Goal: Task Accomplishment & Management: Complete application form

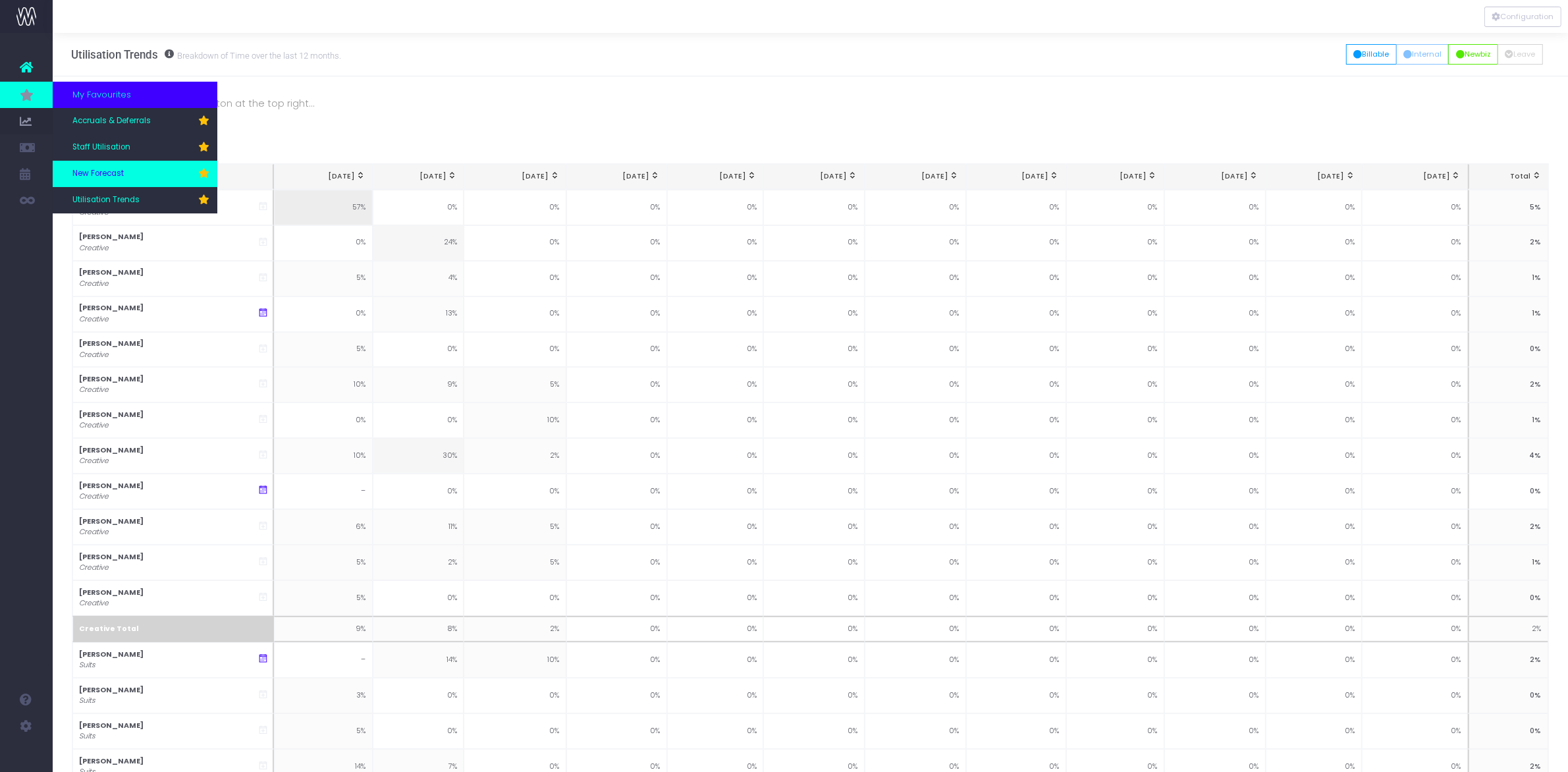
click at [107, 165] on link "New Forecast" at bounding box center [135, 174] width 164 height 26
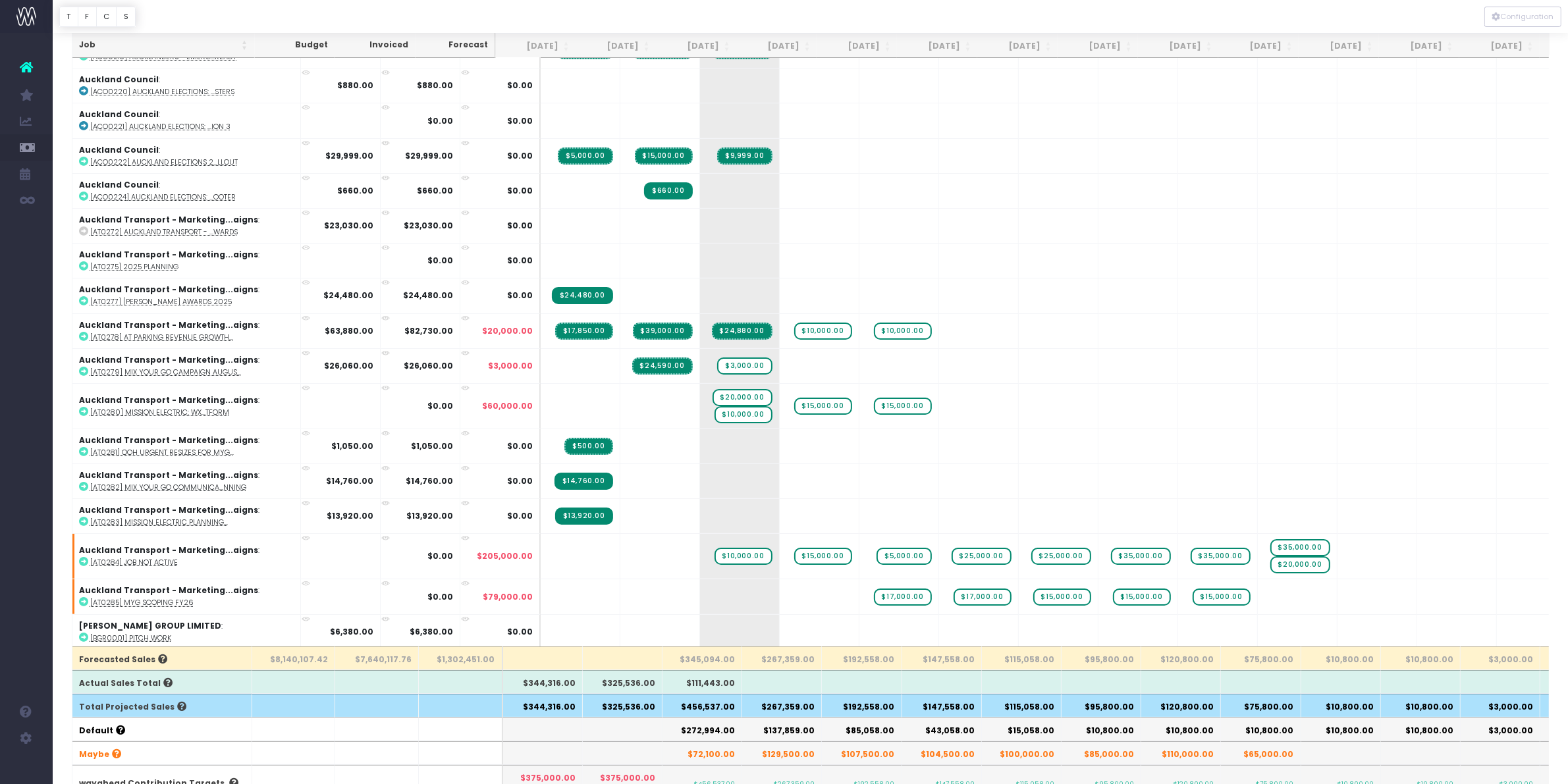
scroll to position [83, 0]
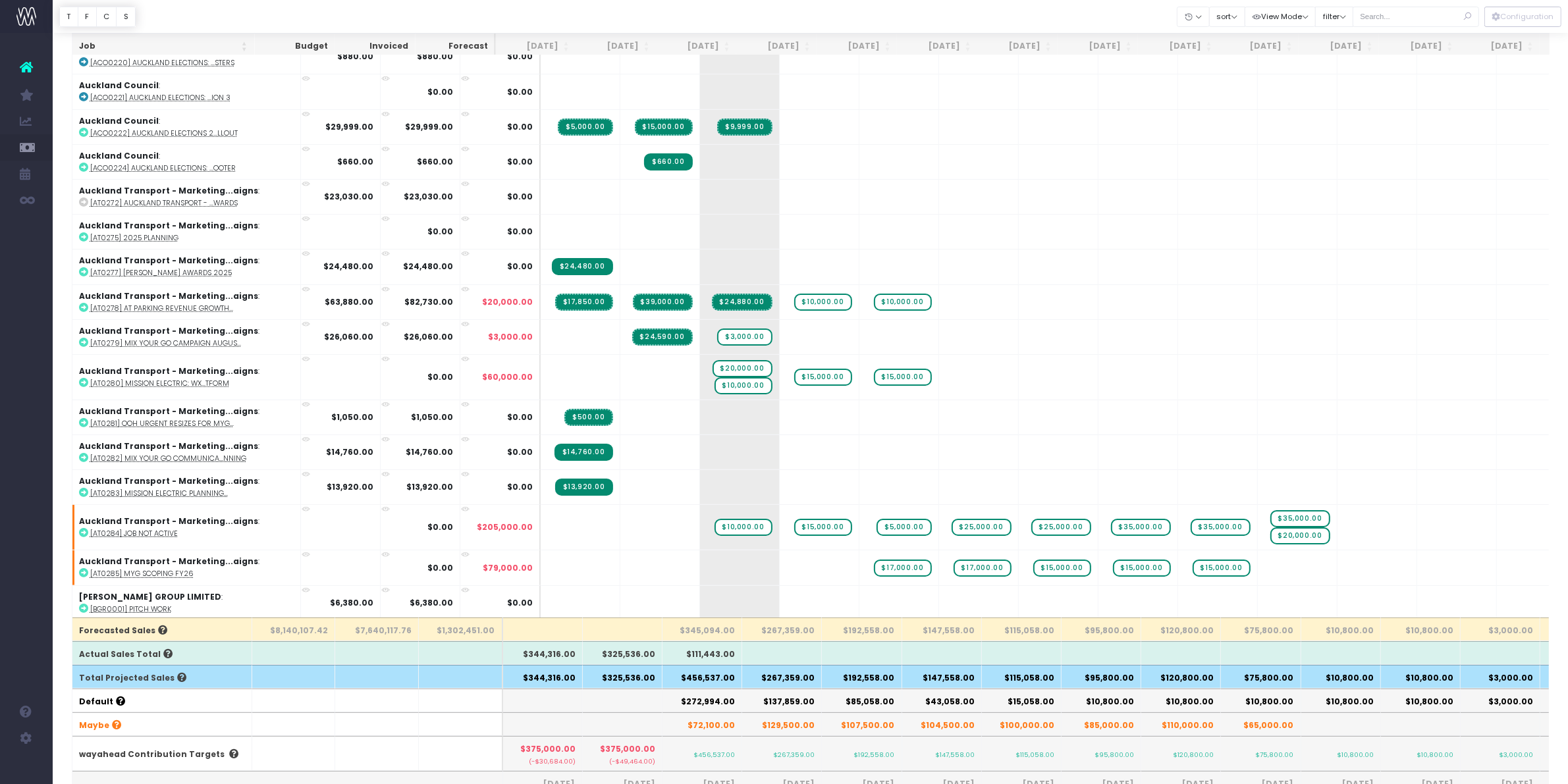
click at [705, 685] on th "$456,537.00" at bounding box center [702, 677] width 80 height 24
click at [706, 680] on th "$456,537.00" at bounding box center [702, 677] width 80 height 24
click at [706, 679] on th "$456,537.00" at bounding box center [702, 677] width 80 height 24
click at [785, 683] on th "$267,359.00" at bounding box center [782, 677] width 80 height 24
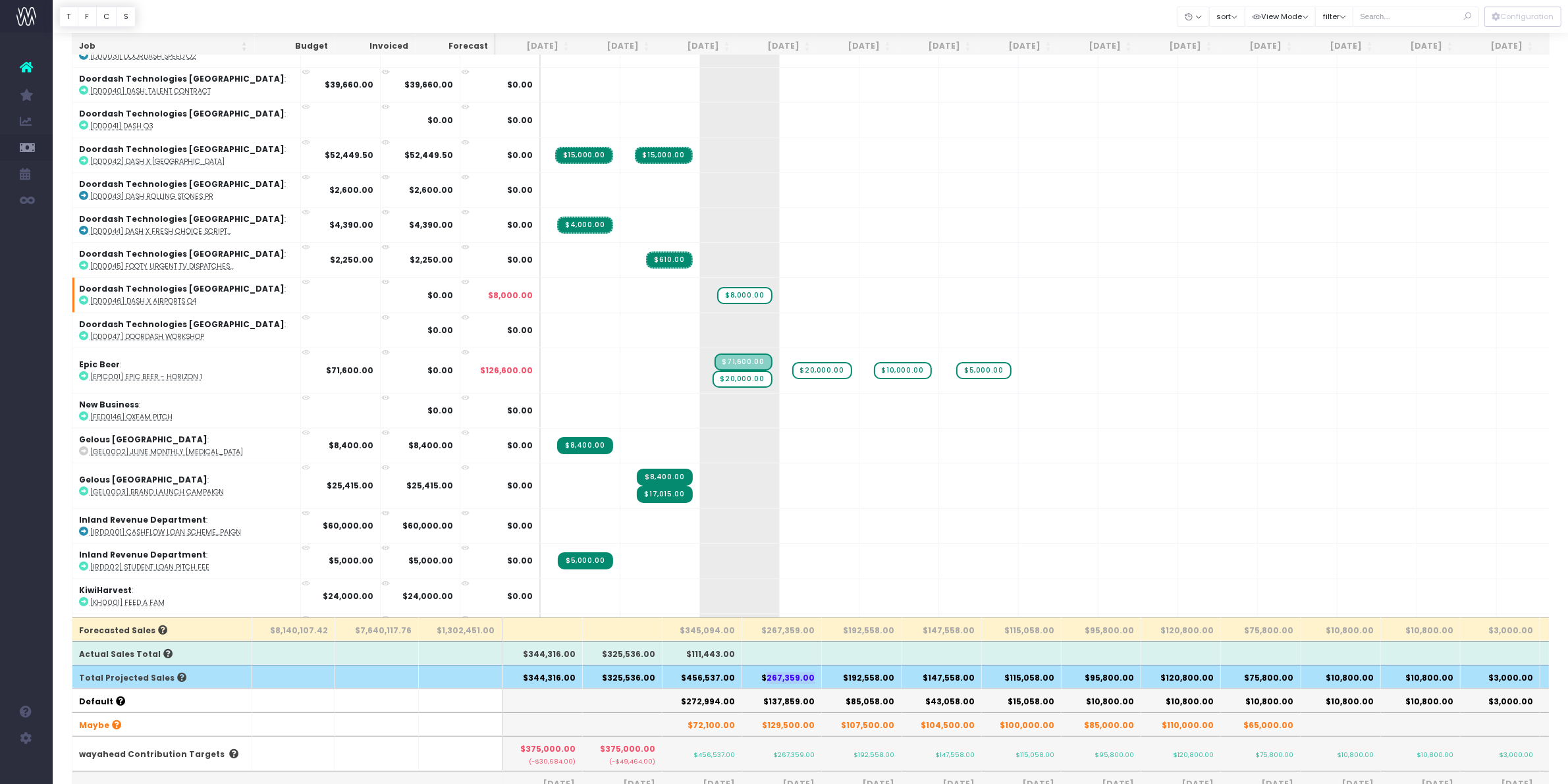
scroll to position [1399, 0]
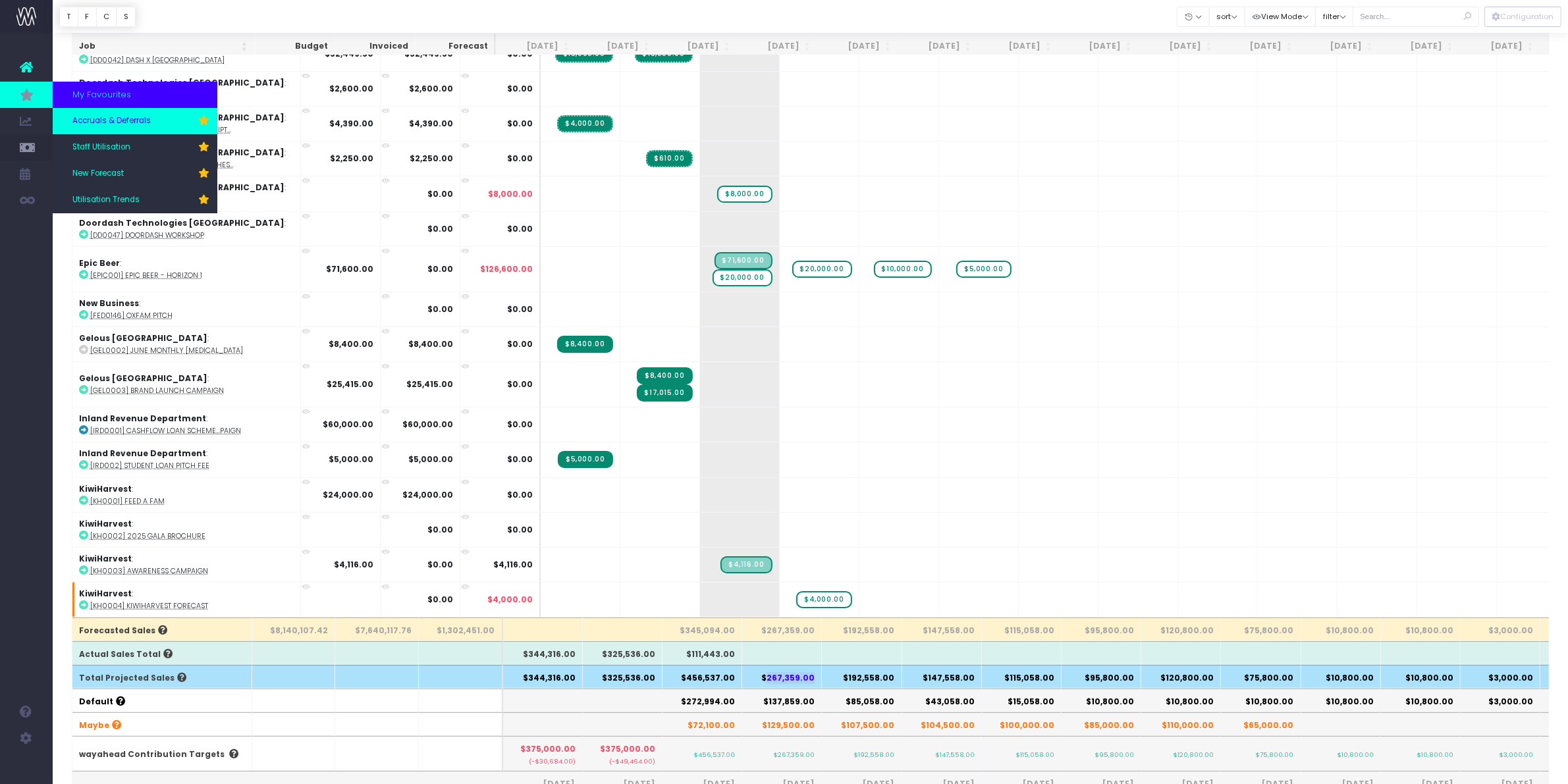
click at [90, 112] on link "Accruals & Deferrals" at bounding box center [135, 121] width 164 height 26
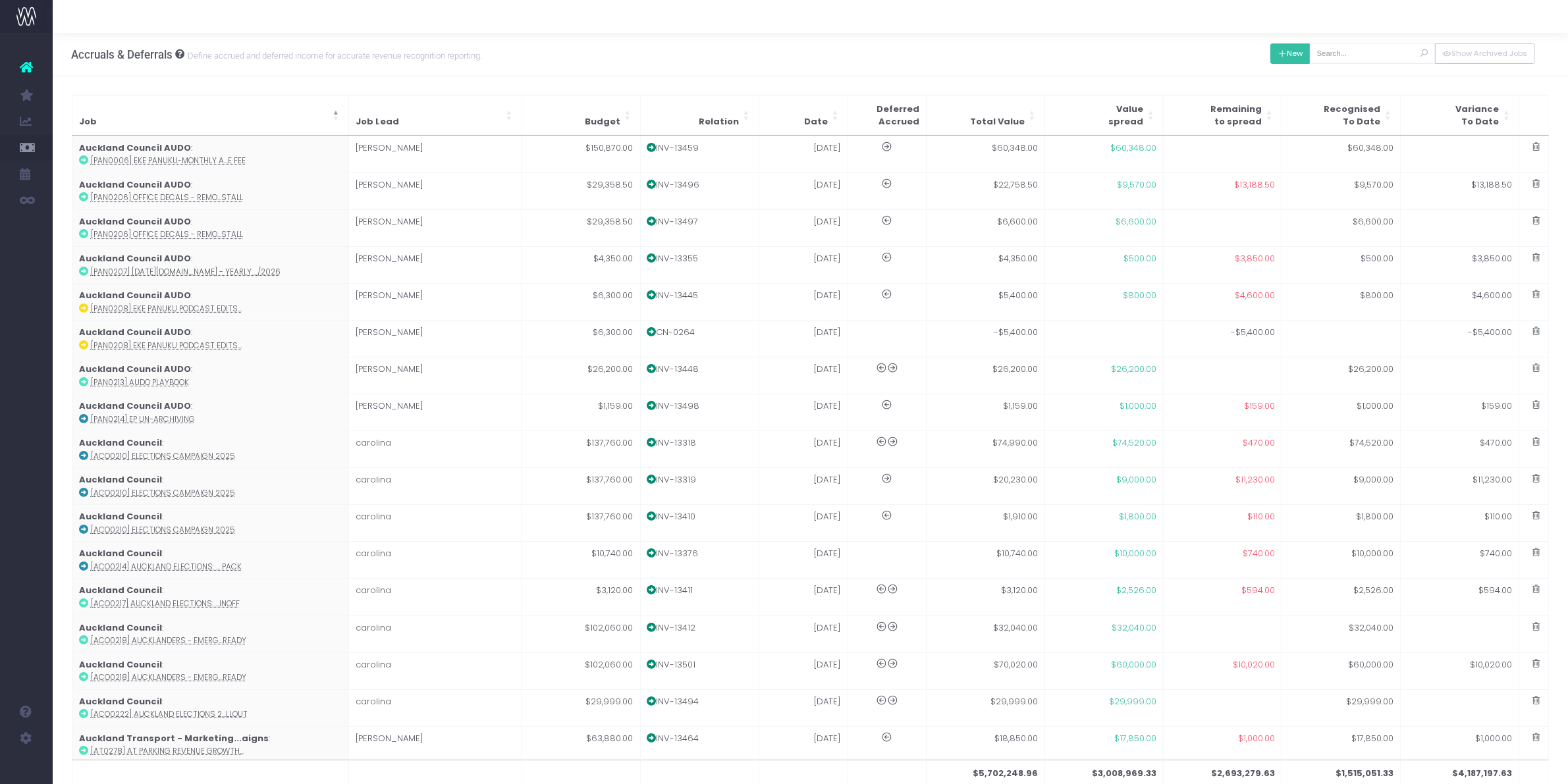
click at [1290, 47] on button "New" at bounding box center [1290, 54] width 40 height 20
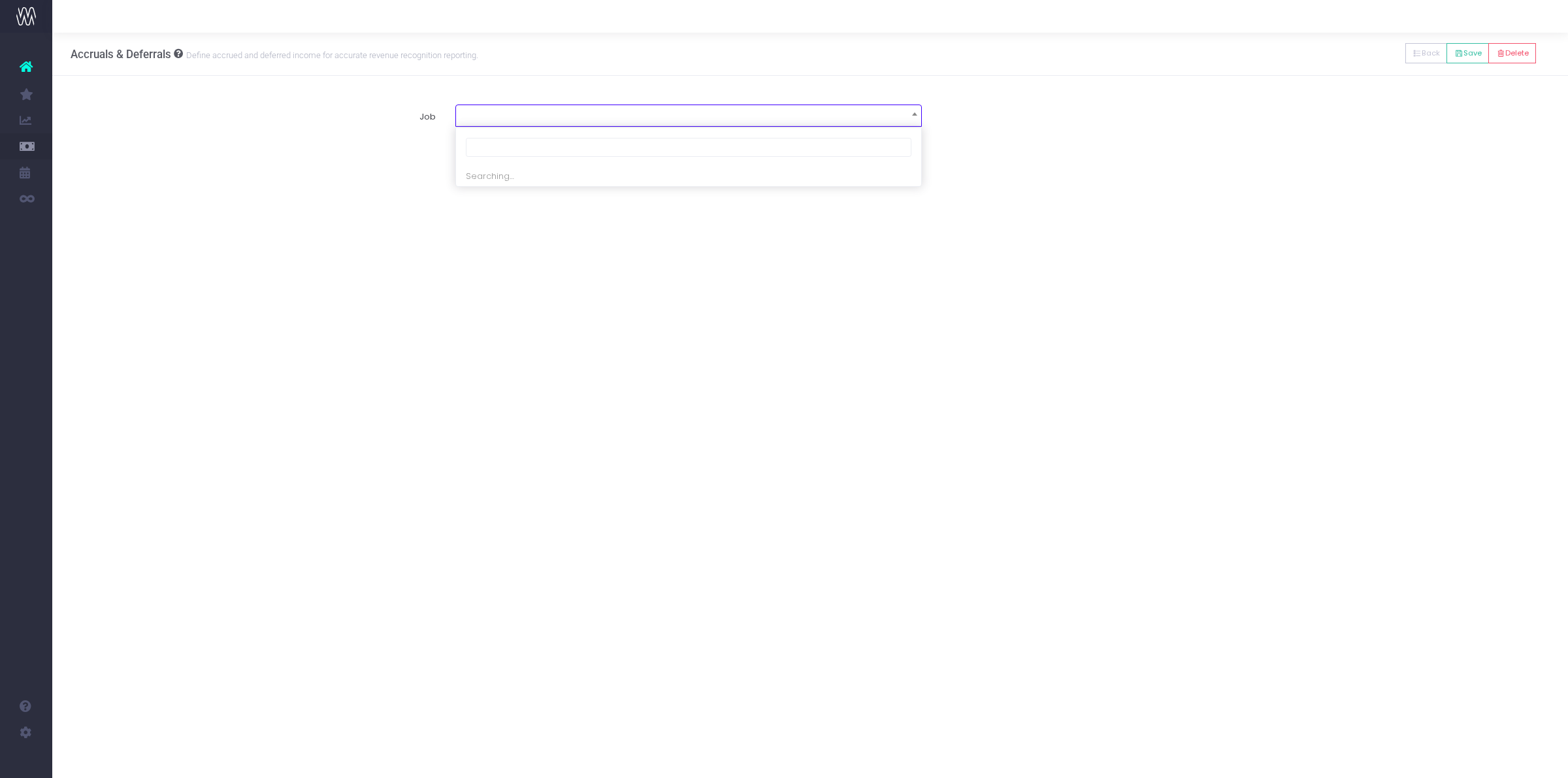
click at [569, 119] on span at bounding box center [688, 114] width 465 height 18
type input "epi"
select select "1826742"
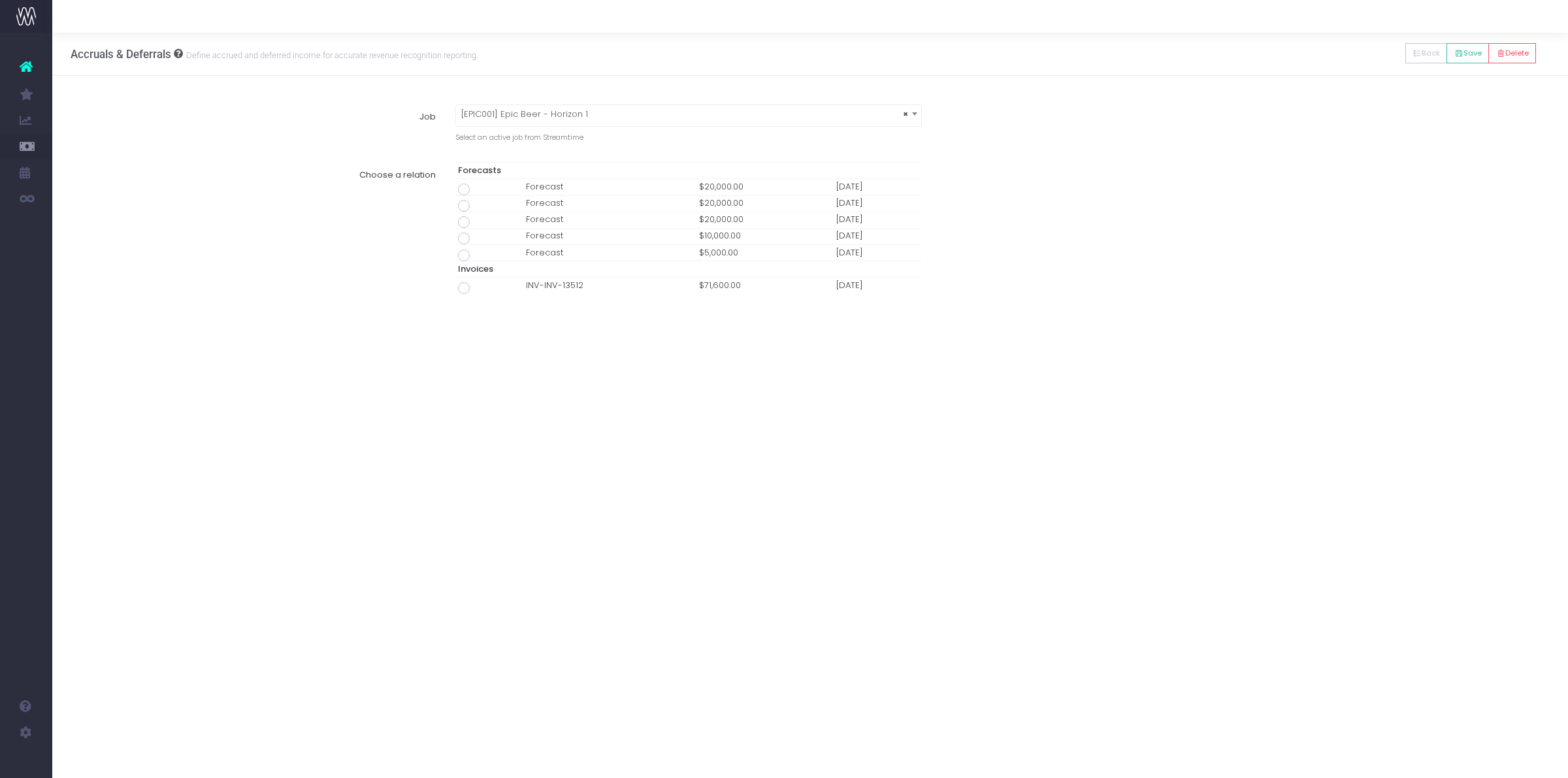
click at [462, 289] on span at bounding box center [464, 288] width 12 height 12
click at [477, 289] on input "radio" at bounding box center [482, 286] width 9 height 9
type input "Invoice INV-INV-13512 / 13 Aug 25 / $71,600.00"
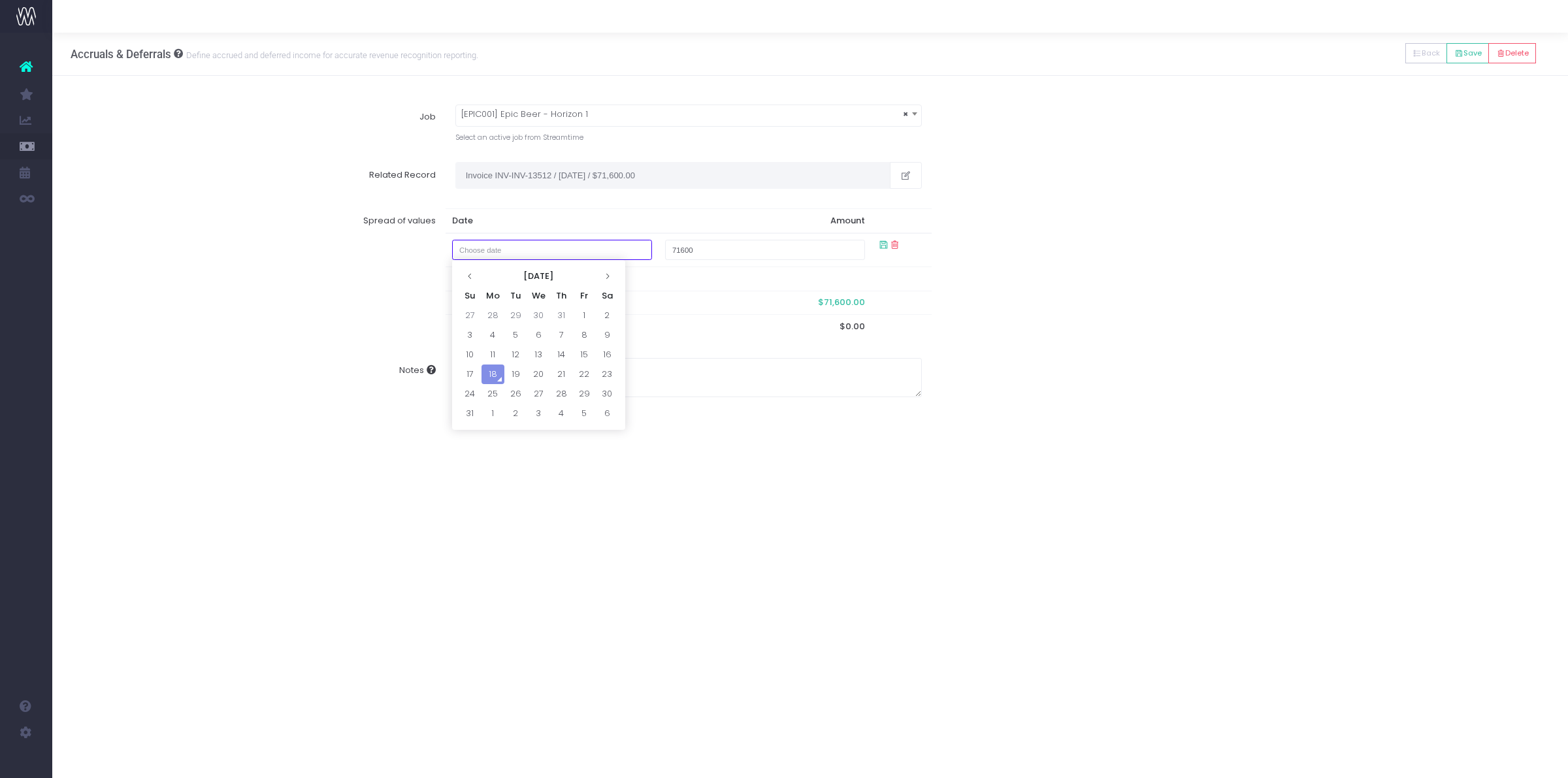
click at [582, 247] on input "text" at bounding box center [552, 250] width 201 height 20
click at [563, 312] on td "31" at bounding box center [561, 315] width 23 height 19
type input "July 31, 2025"
click at [890, 242] on icon at bounding box center [885, 245] width 11 height 11
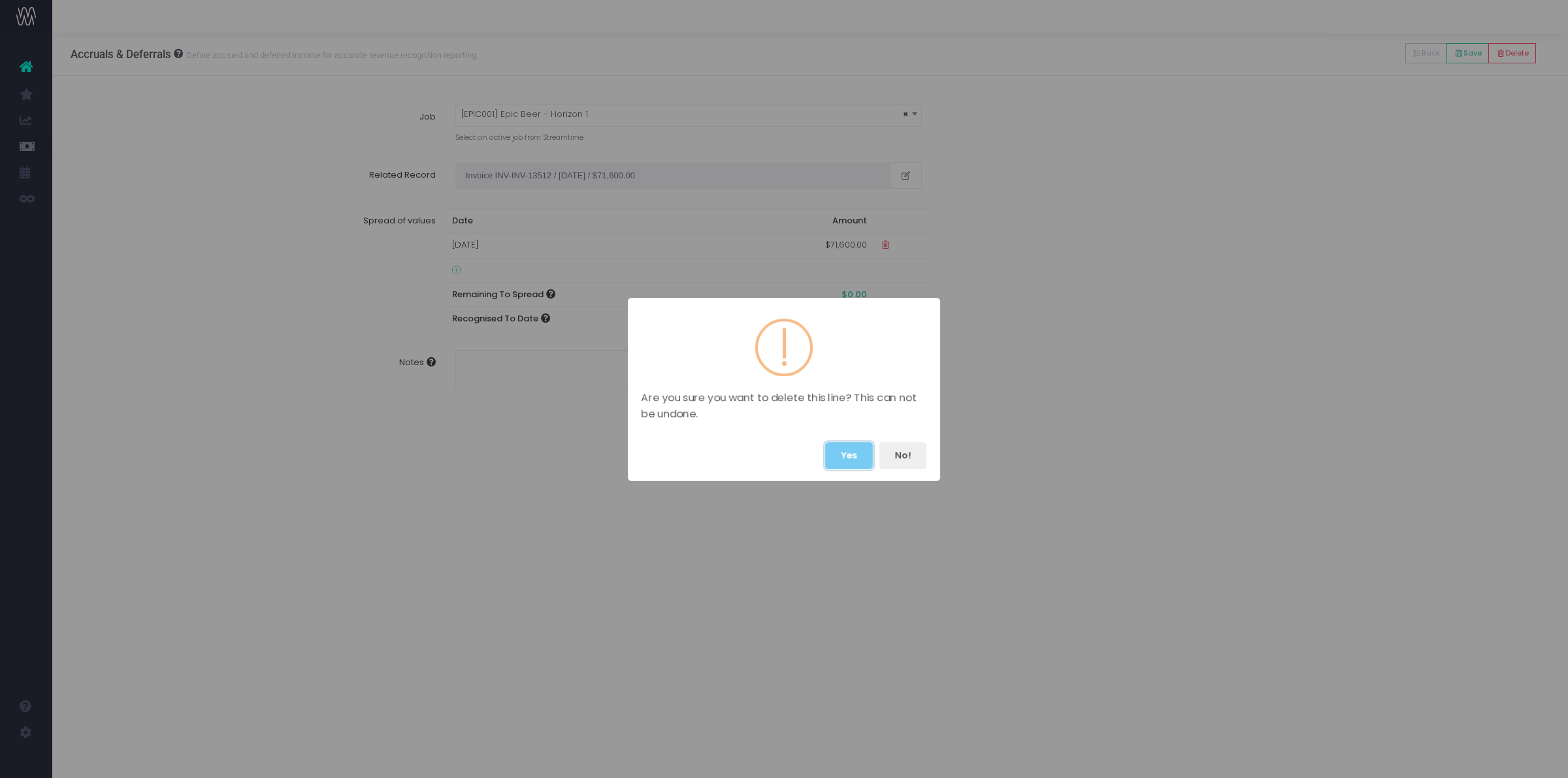
click at [836, 443] on button "Yes" at bounding box center [849, 455] width 47 height 27
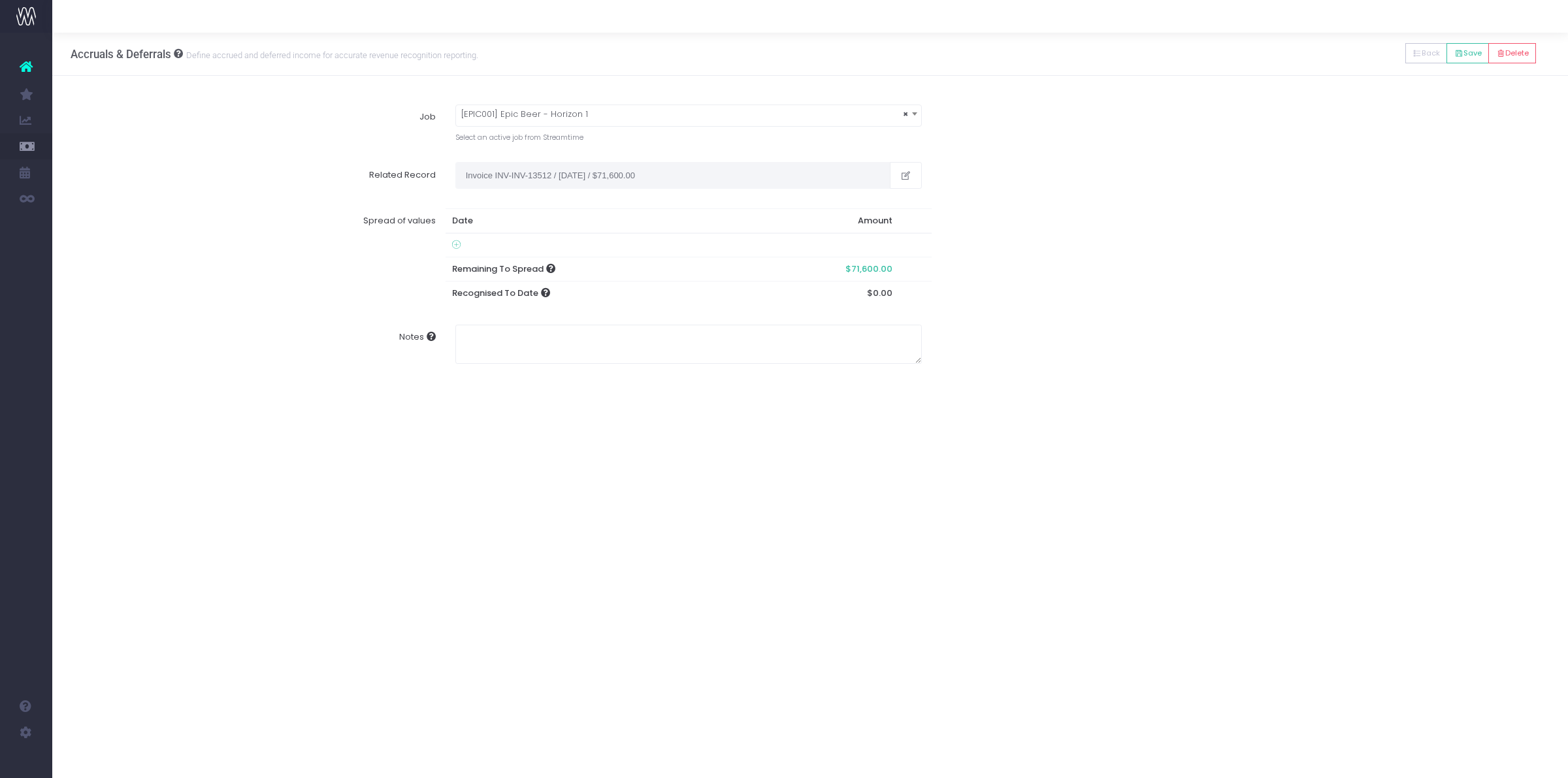
click at [458, 237] on td at bounding box center [595, 245] width 299 height 24
click at [458, 244] on icon at bounding box center [457, 245] width 9 height 11
click at [542, 248] on input "text" at bounding box center [552, 250] width 201 height 20
click at [584, 311] on td "1" at bounding box center [584, 315] width 23 height 19
type input "August 1, 2025"
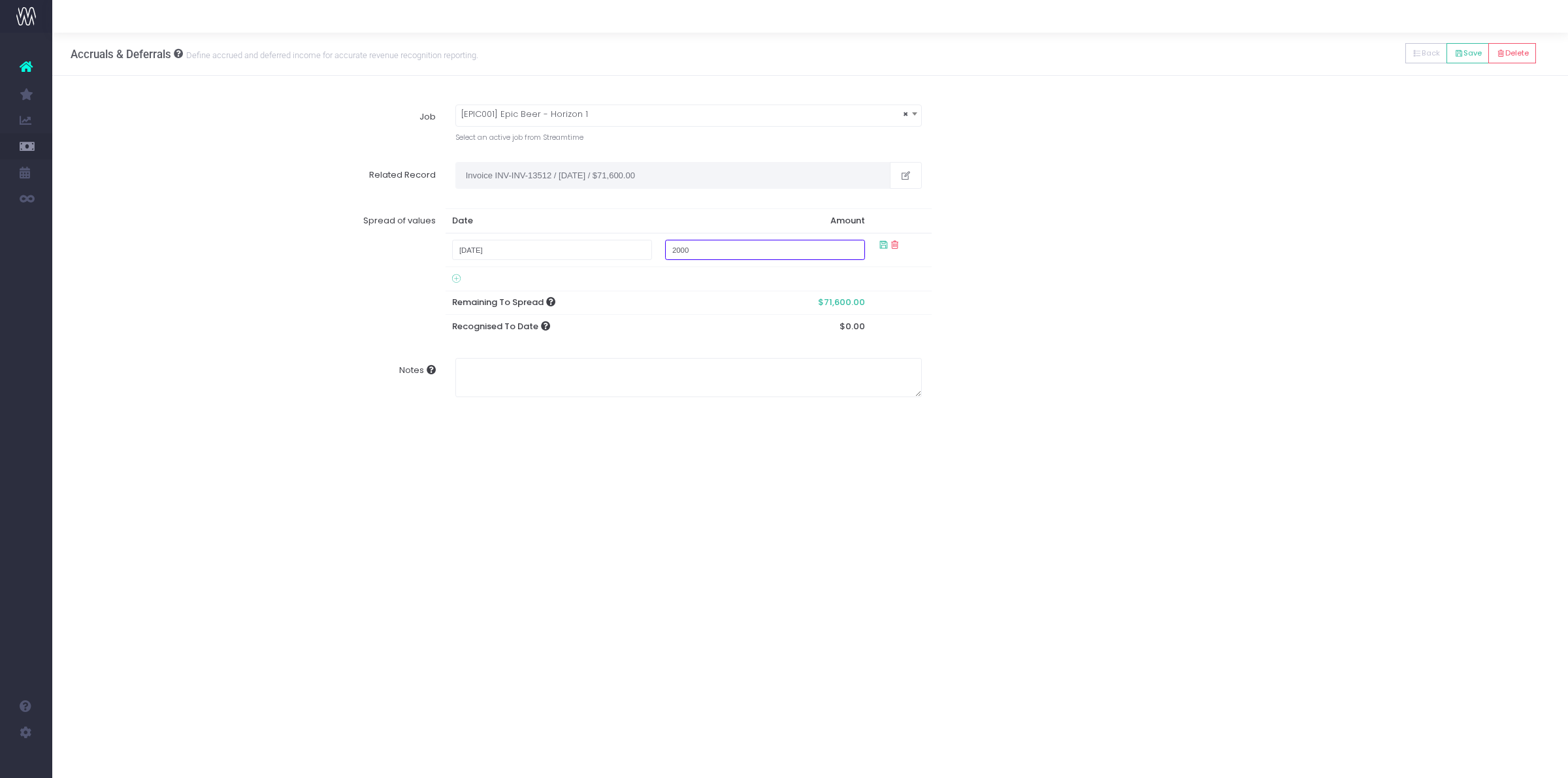
type input "20000"
click at [626, 281] on input "text" at bounding box center [552, 275] width 201 height 20
click at [487, 441] on td "1" at bounding box center [493, 438] width 23 height 19
type input "September 1, 2025"
type input "10000"
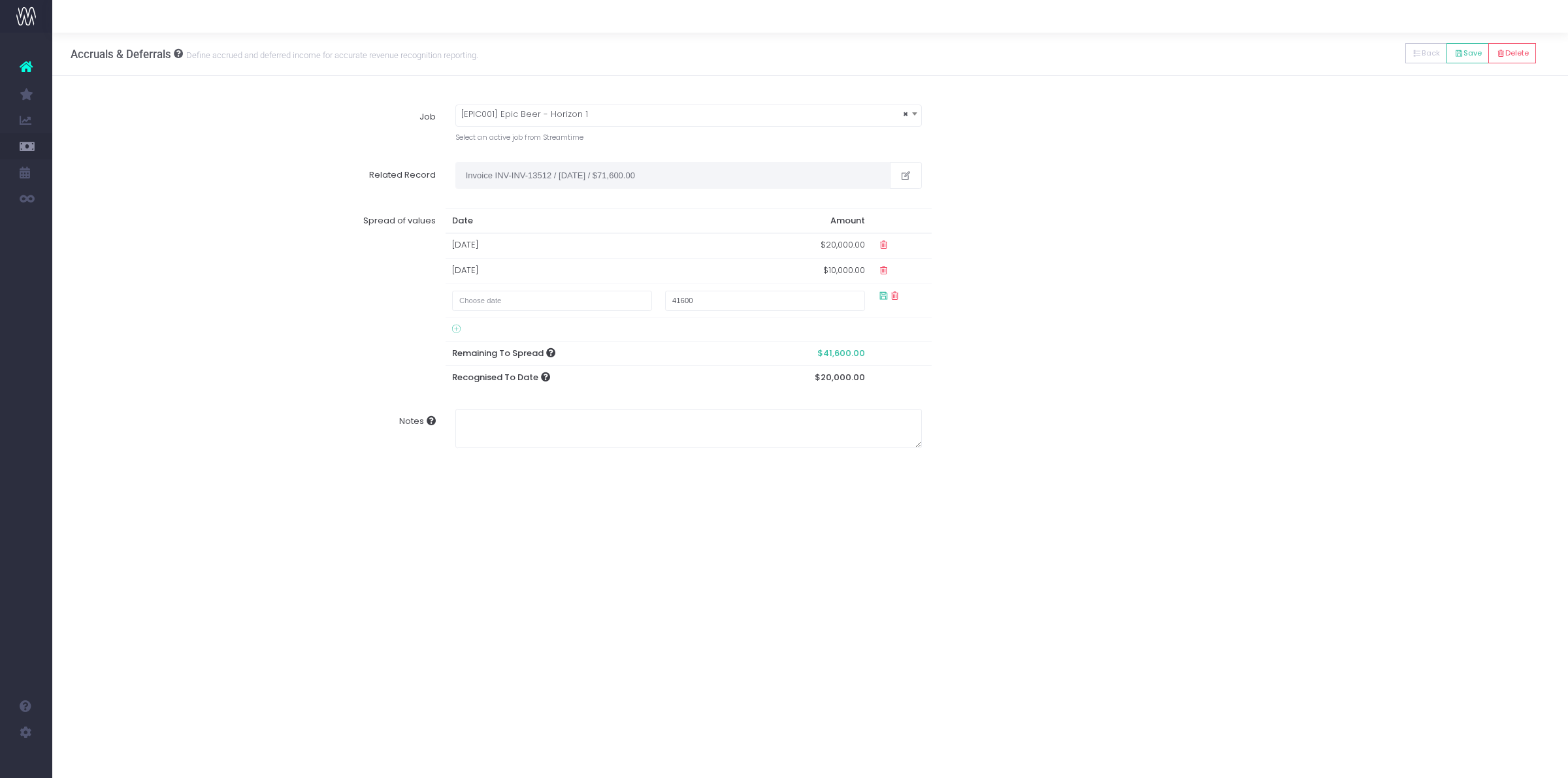
click at [1036, 334] on div "Spread of values Date Amount 01 Aug 2025 $20,000.00 01 Sep 2025 $10,000.00 4160…" at bounding box center [810, 298] width 1498 height 201
click at [533, 289] on td at bounding box center [552, 301] width 213 height 33
click at [541, 292] on input "text" at bounding box center [552, 301] width 201 height 20
click at [605, 328] on icon at bounding box center [608, 326] width 7 height 7
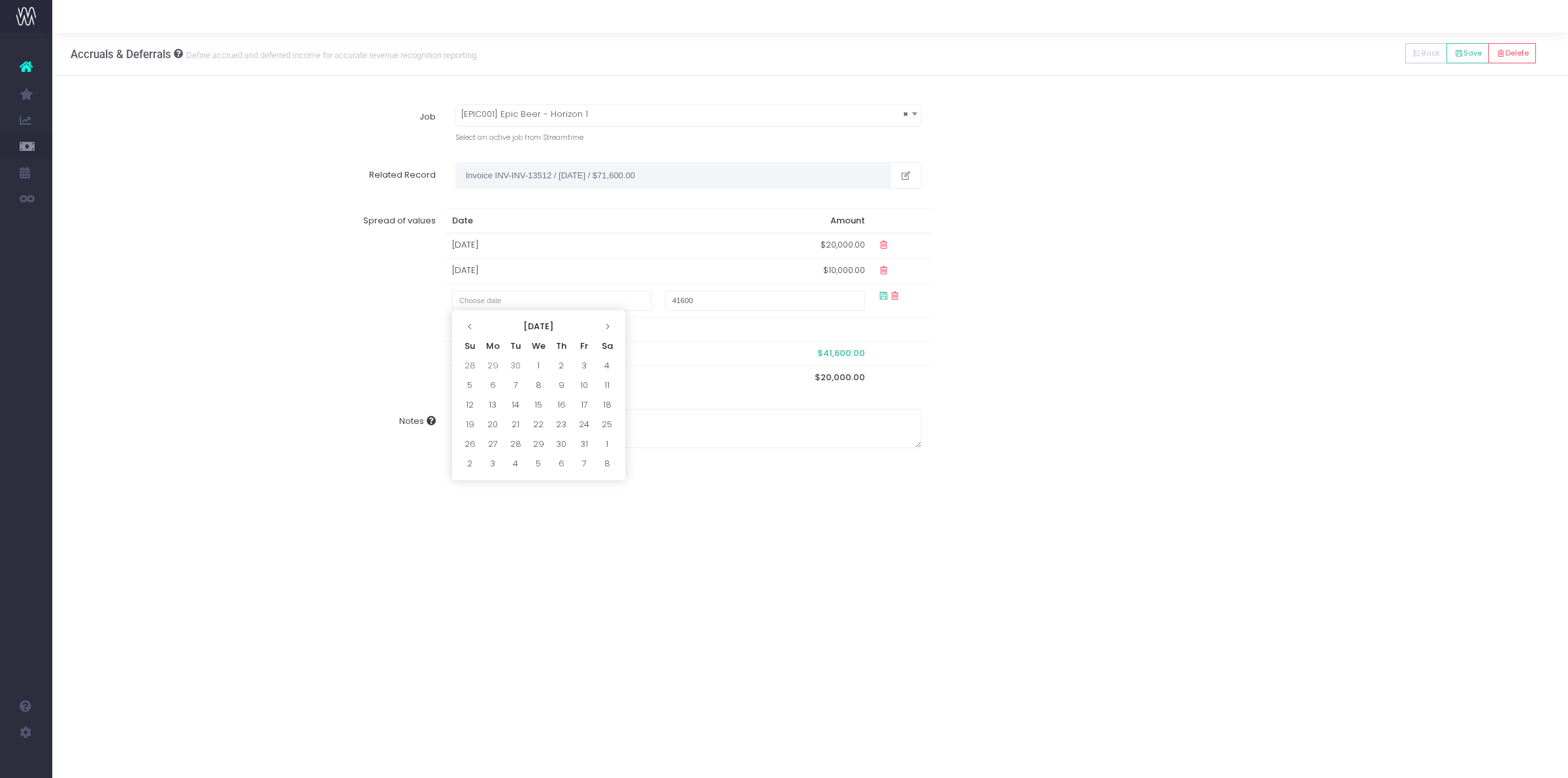
click at [536, 363] on td "1" at bounding box center [538, 365] width 23 height 19
type input "October 1, 2025"
type input "10000"
click at [1216, 397] on div "Spread of values Date Amount 01 Aug 2025 $20,000.00 01 Sep 2025 $10,000.00 01 O…" at bounding box center [810, 311] width 1498 height 226
click at [1475, 56] on button "Save" at bounding box center [1467, 53] width 42 height 20
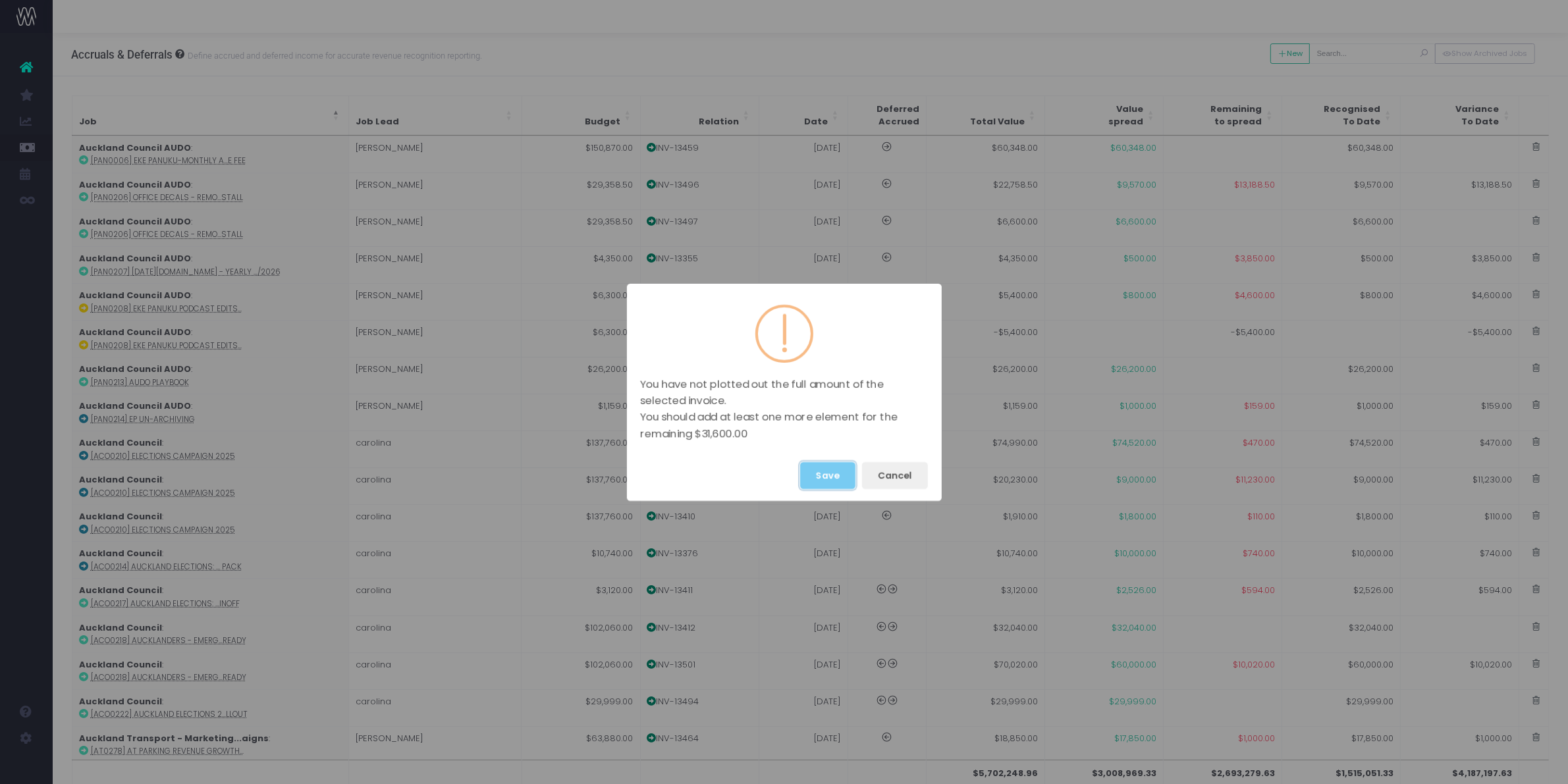
click at [838, 468] on button "Save" at bounding box center [827, 475] width 55 height 27
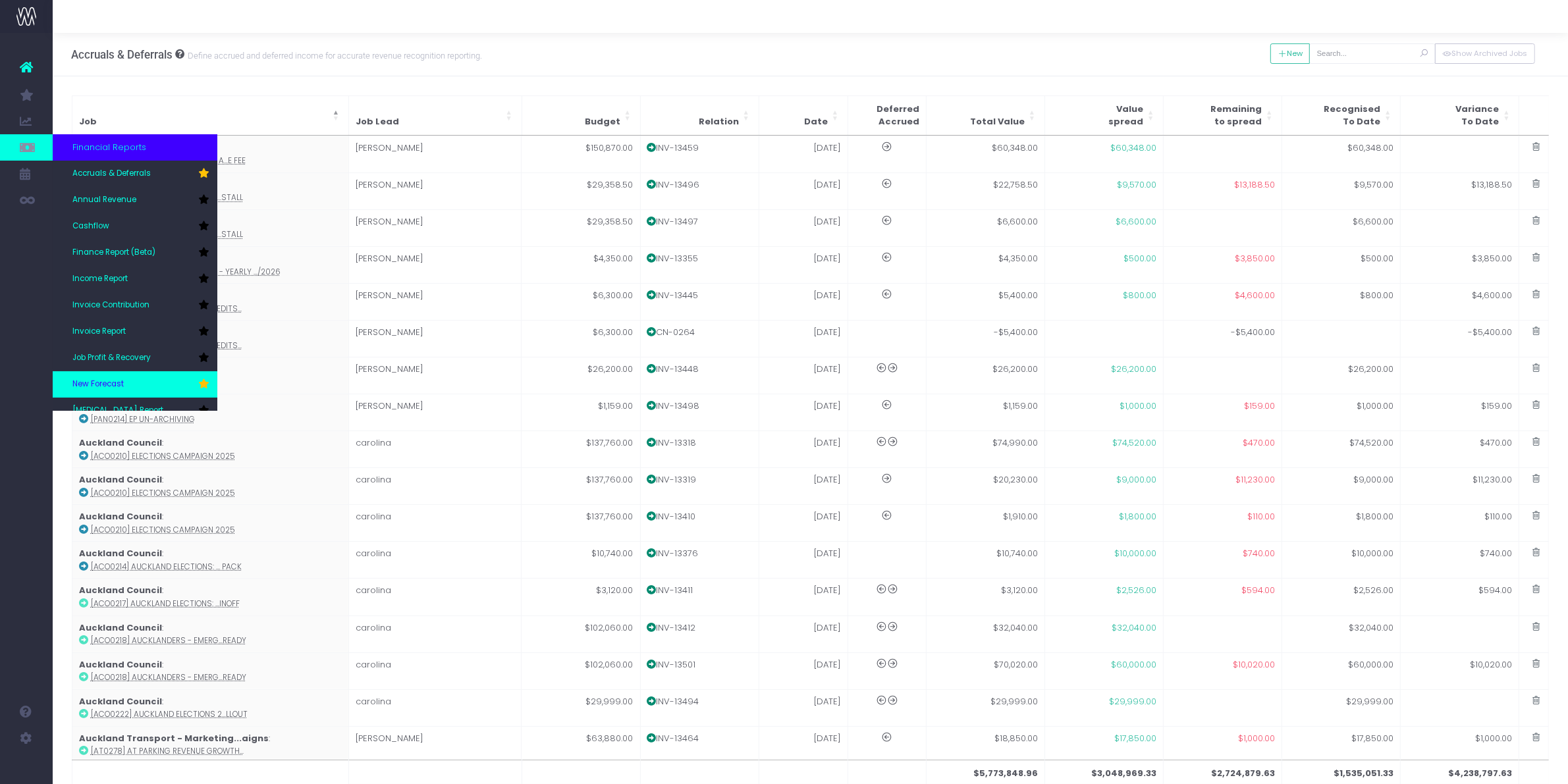
click at [116, 372] on link "New Forecast" at bounding box center [135, 385] width 164 height 26
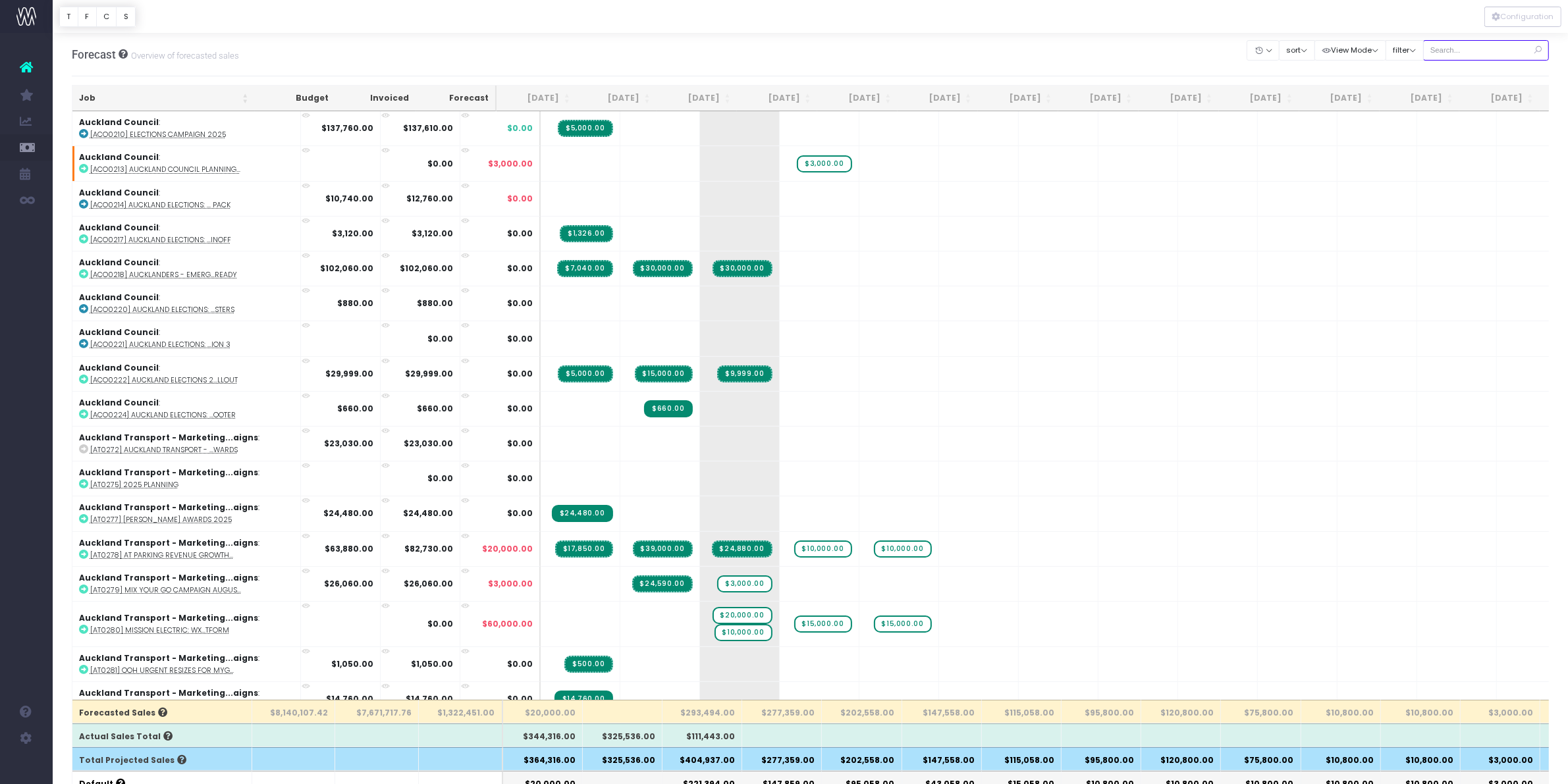
click at [1440, 44] on input "text" at bounding box center [1486, 50] width 126 height 20
type input "epic"
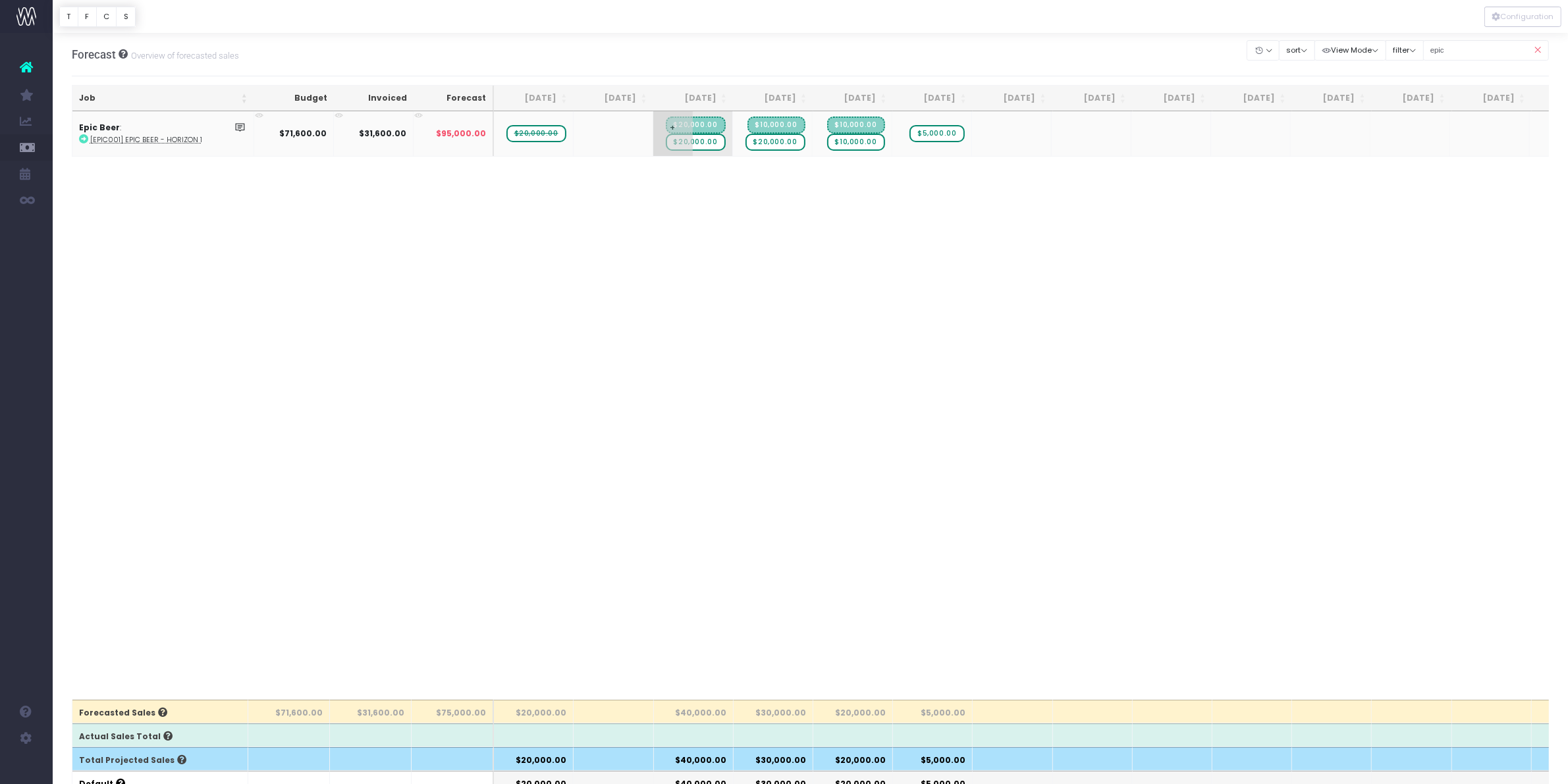
click at [700, 141] on span "$20,000.00" at bounding box center [696, 142] width 60 height 17
type input "0"
click at [793, 142] on span "$20,000.00" at bounding box center [776, 142] width 60 height 17
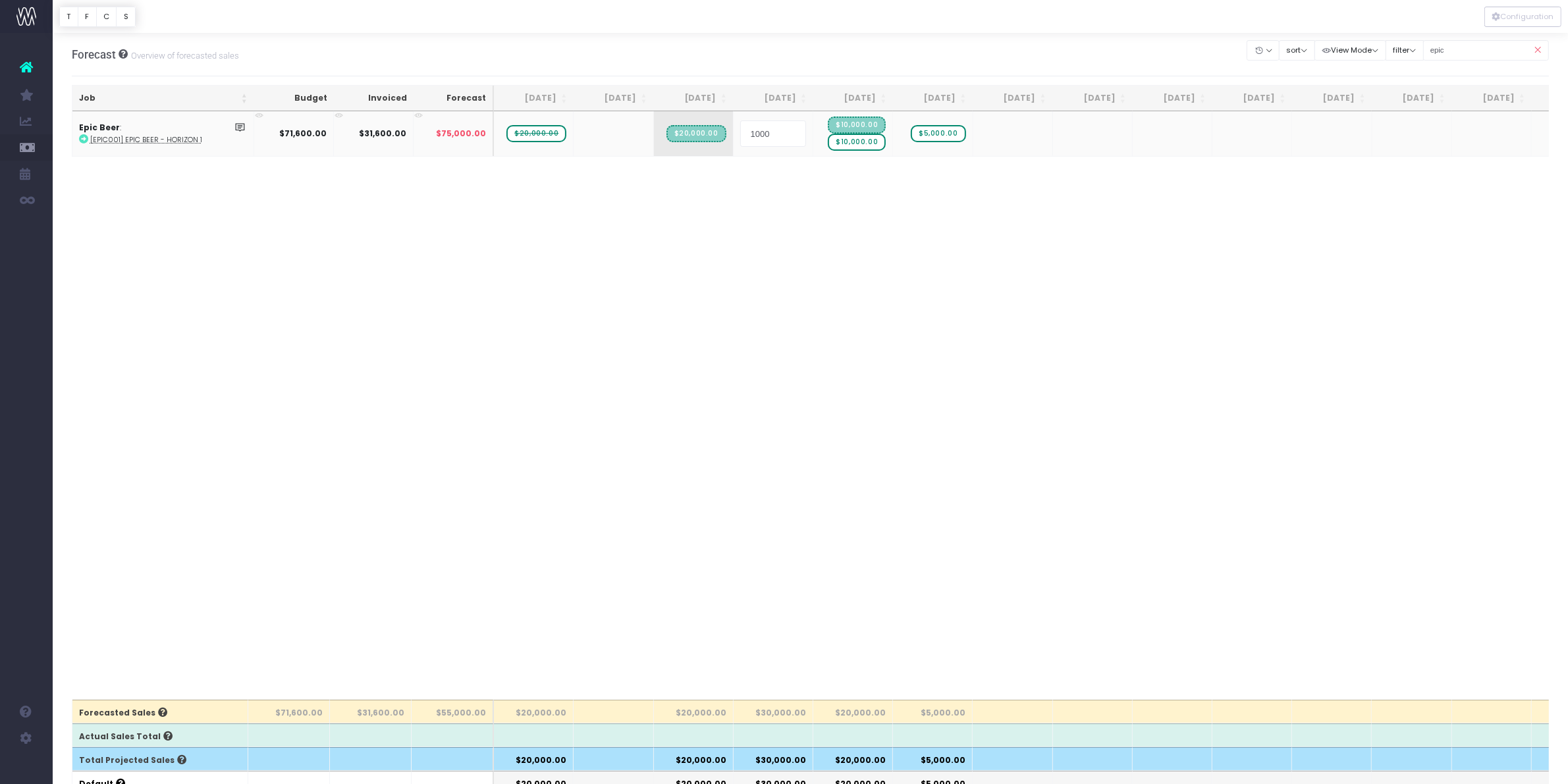
type input "10000"
click at [863, 146] on span "$10,000.00" at bounding box center [856, 142] width 58 height 17
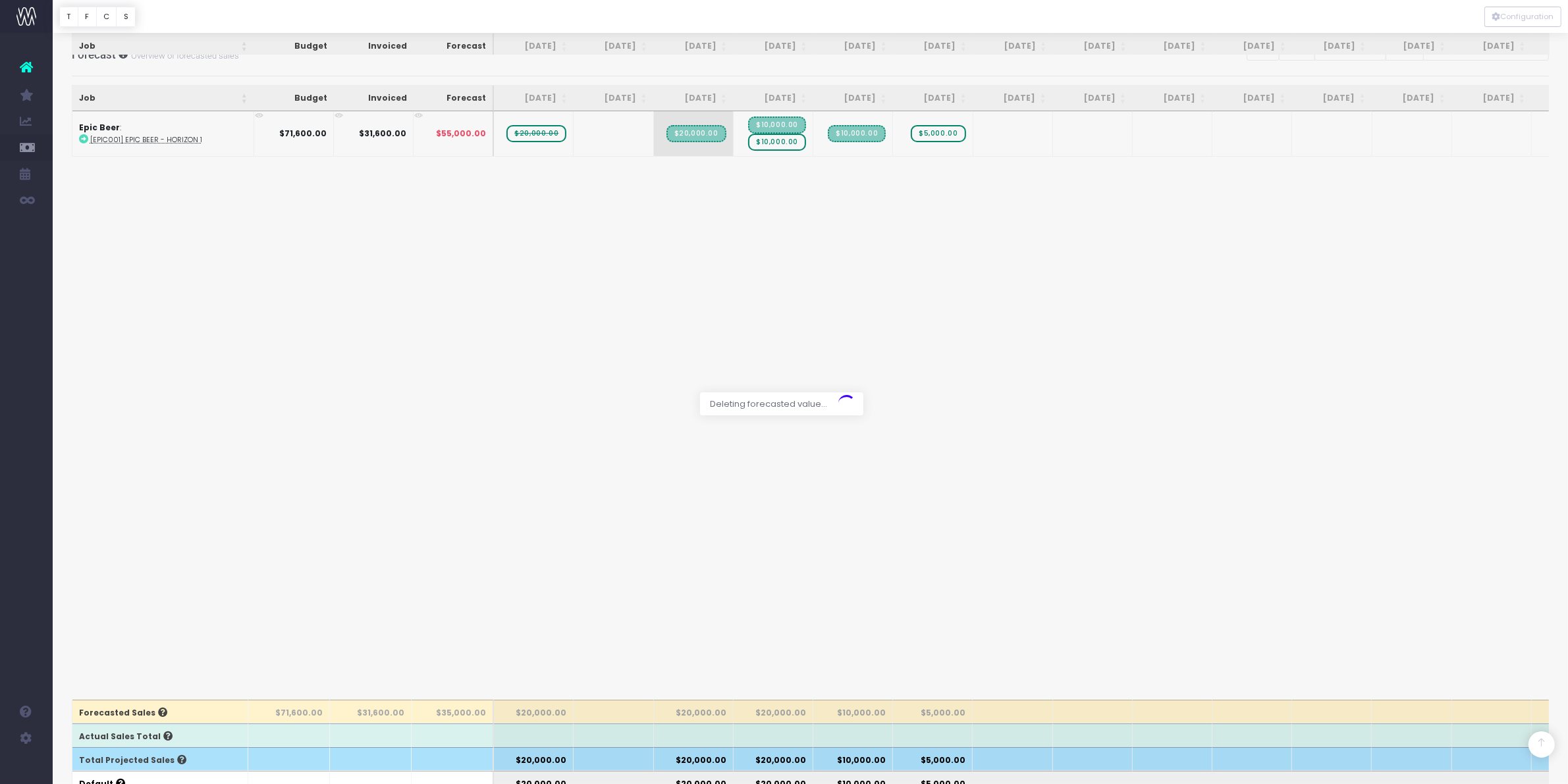
scroll to position [446, 0]
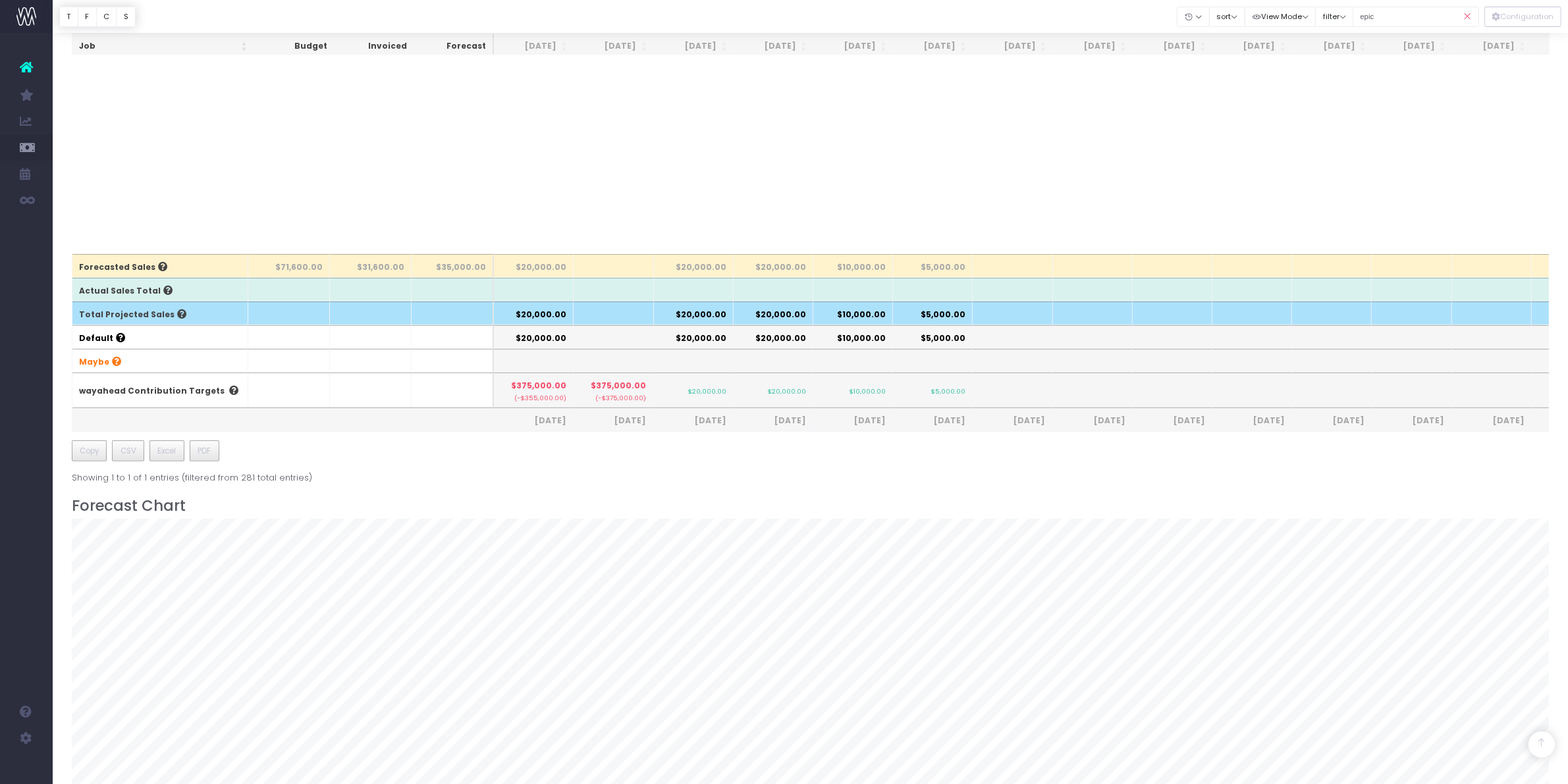
drag, startPoint x: 1470, startPoint y: 20, endPoint x: 641, endPoint y: 364, distance: 897.5
click at [1470, 20] on icon at bounding box center [1467, 17] width 23 height 27
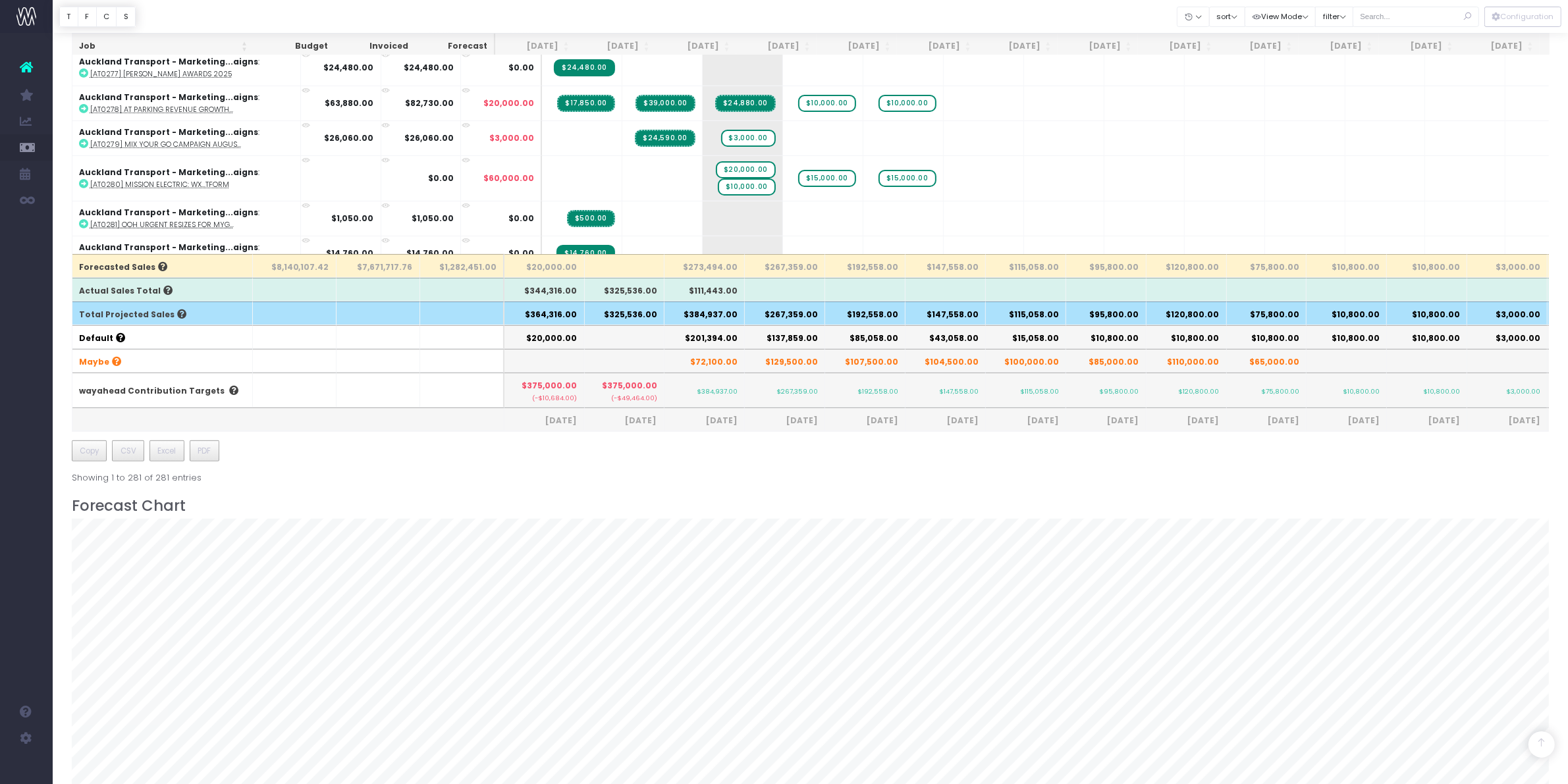
click at [718, 314] on th "$384,937.00" at bounding box center [704, 313] width 80 height 24
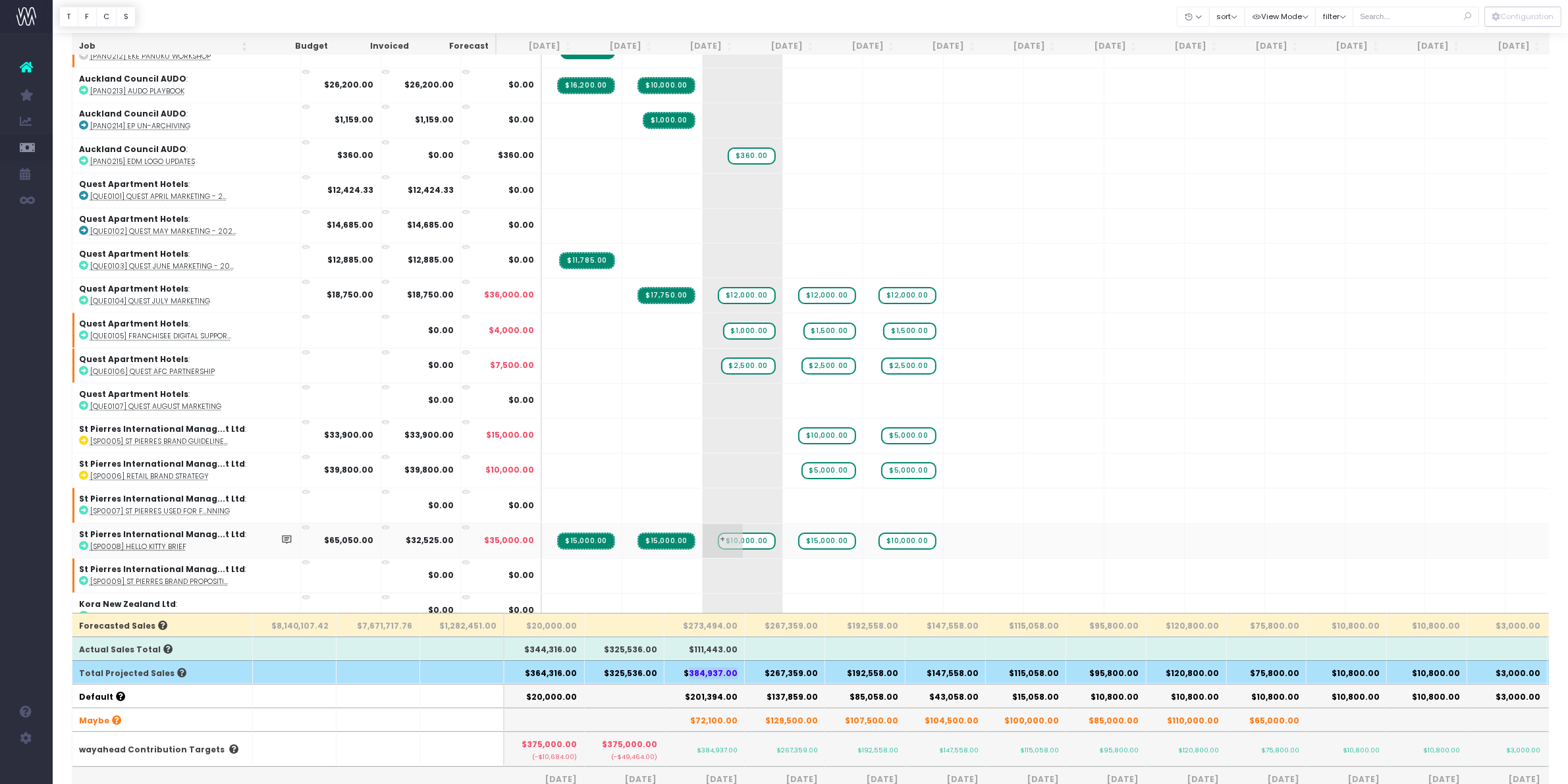
scroll to position [199, 0]
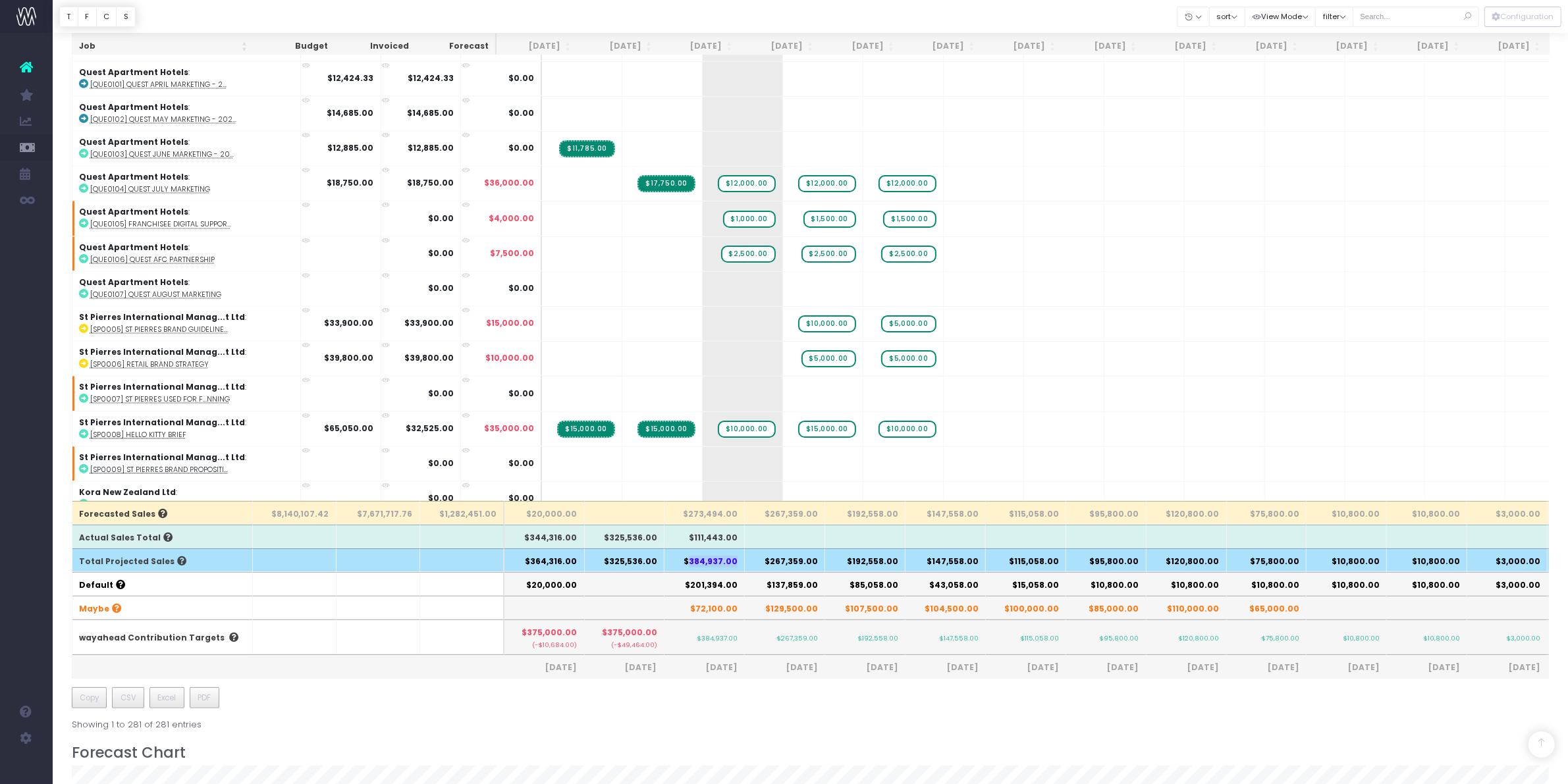
click at [720, 560] on th "$384,937.00" at bounding box center [704, 560] width 80 height 24
click at [698, 726] on div "Job Budget Invoiced Forecast [DATE] [DATE] [DATE] Sep [DATE] Nov [DATE] Jan [DA…" at bounding box center [810, 309] width 1477 height 845
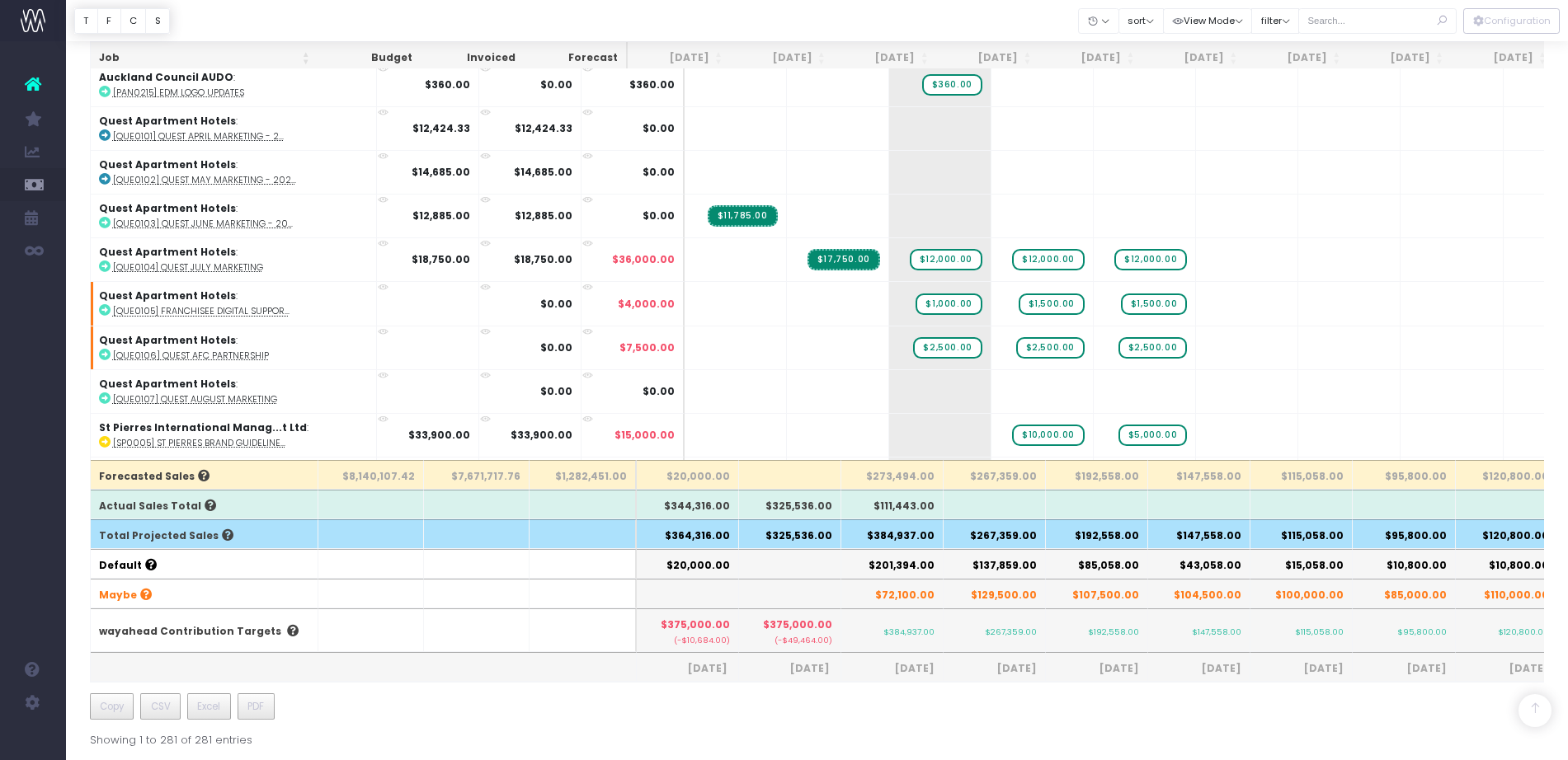
scroll to position [11792, 0]
